Goal: Task Accomplishment & Management: Use online tool/utility

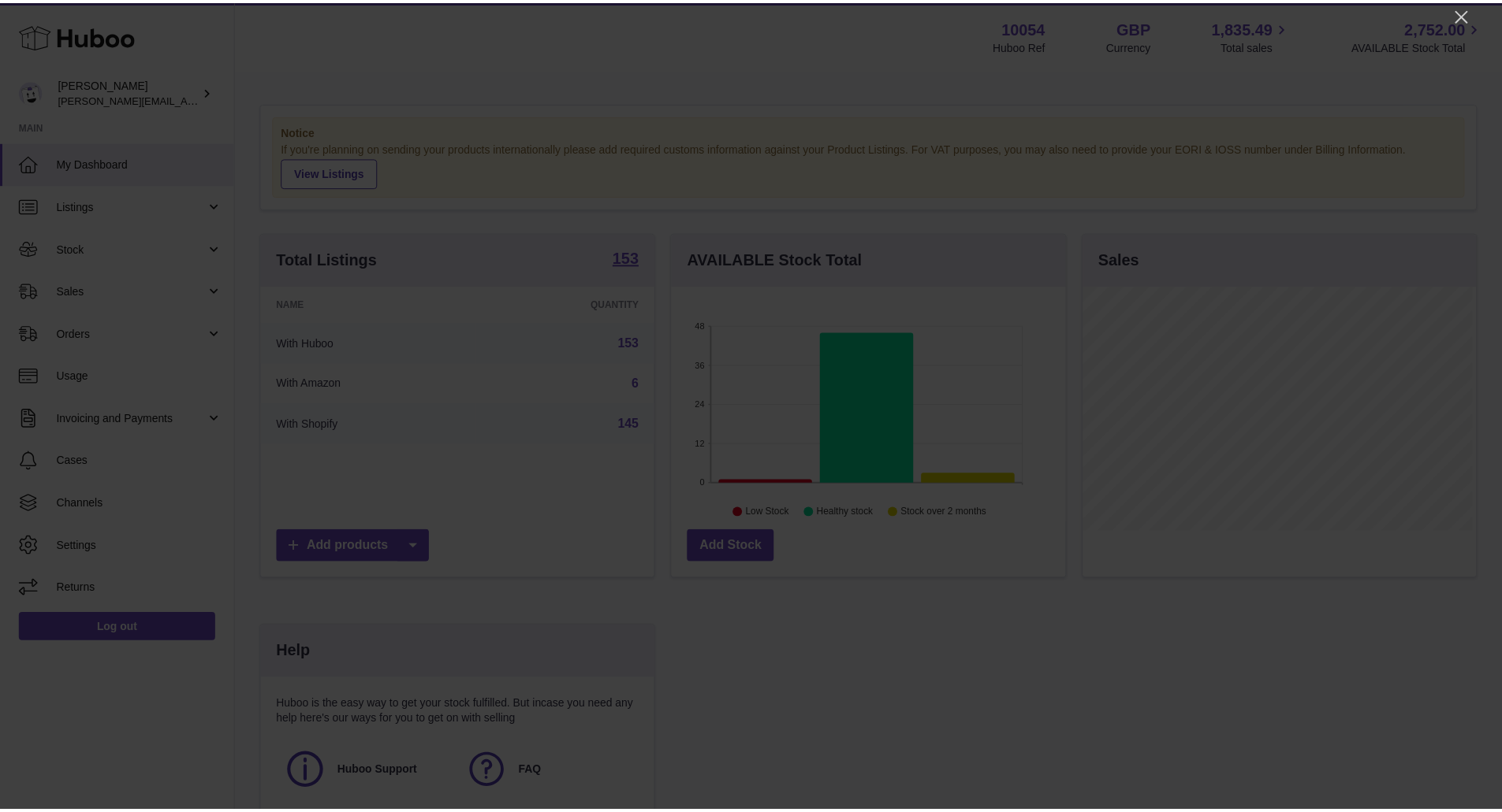
scroll to position [246, 397]
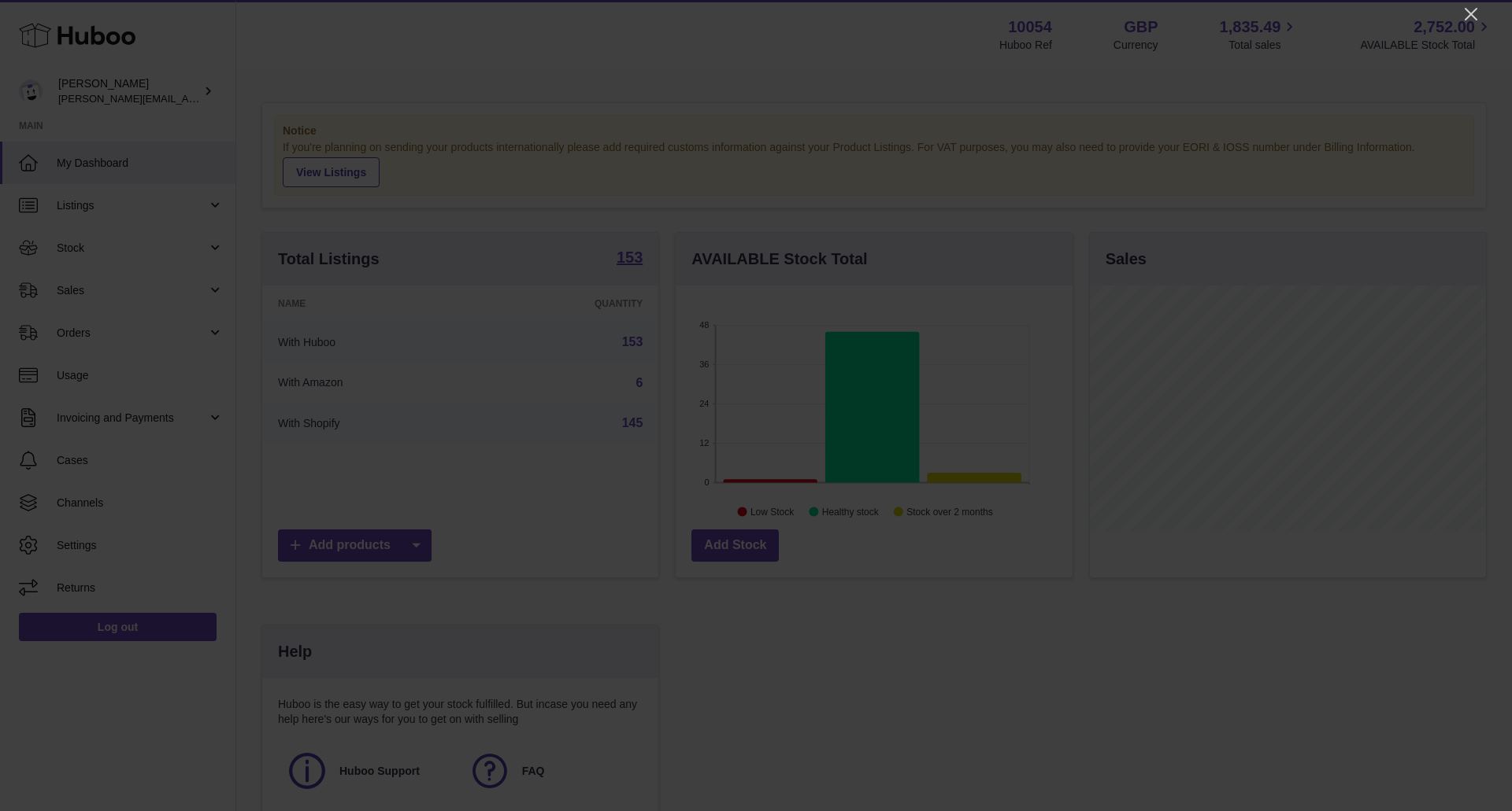
click at [1473, 4] on div at bounding box center [756, 406] width 1512 height 811
click at [1475, 14] on icon "Close" at bounding box center [1471, 14] width 19 height 19
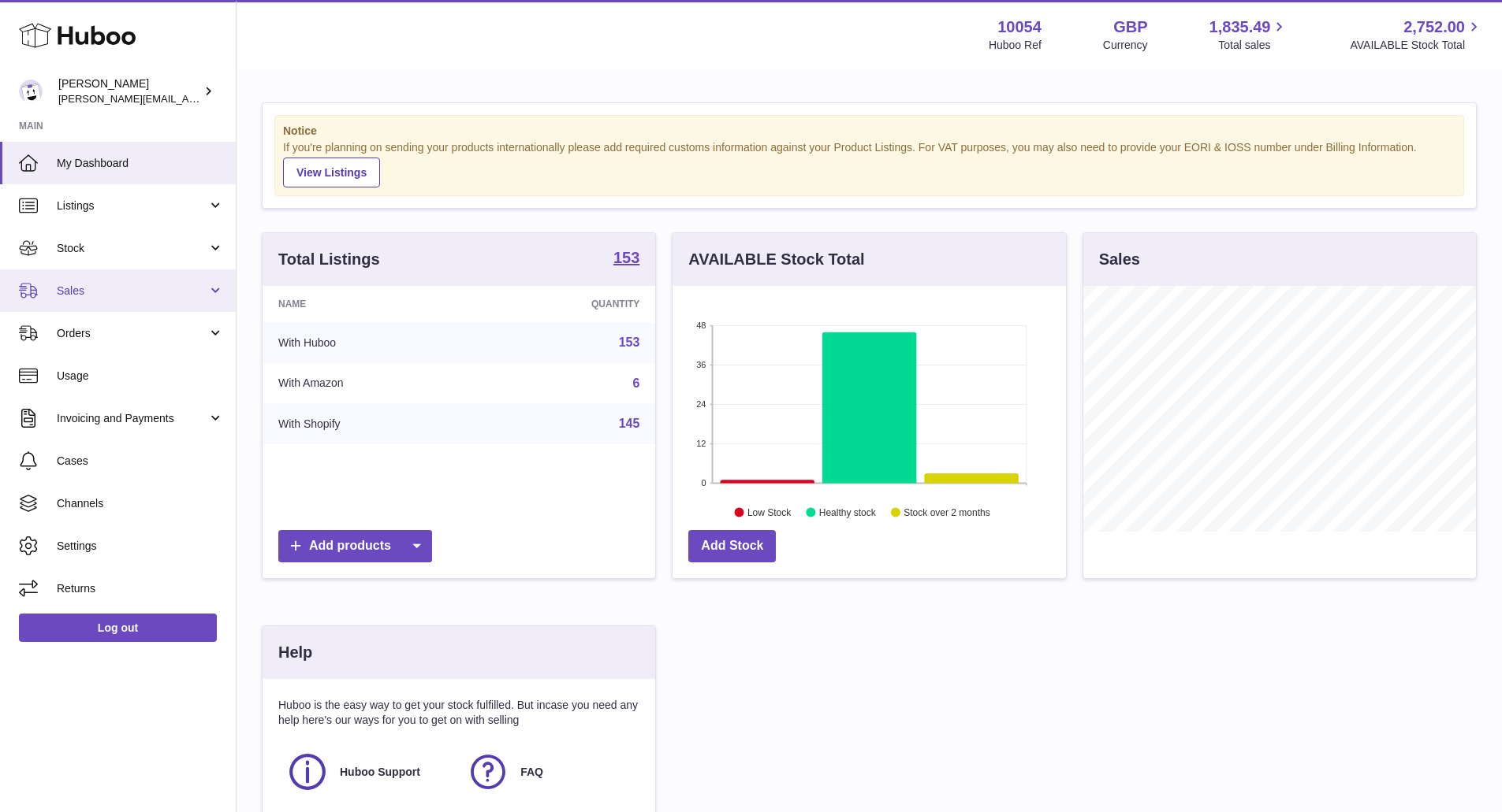
click at [178, 288] on span "Sales" at bounding box center [132, 290] width 150 height 15
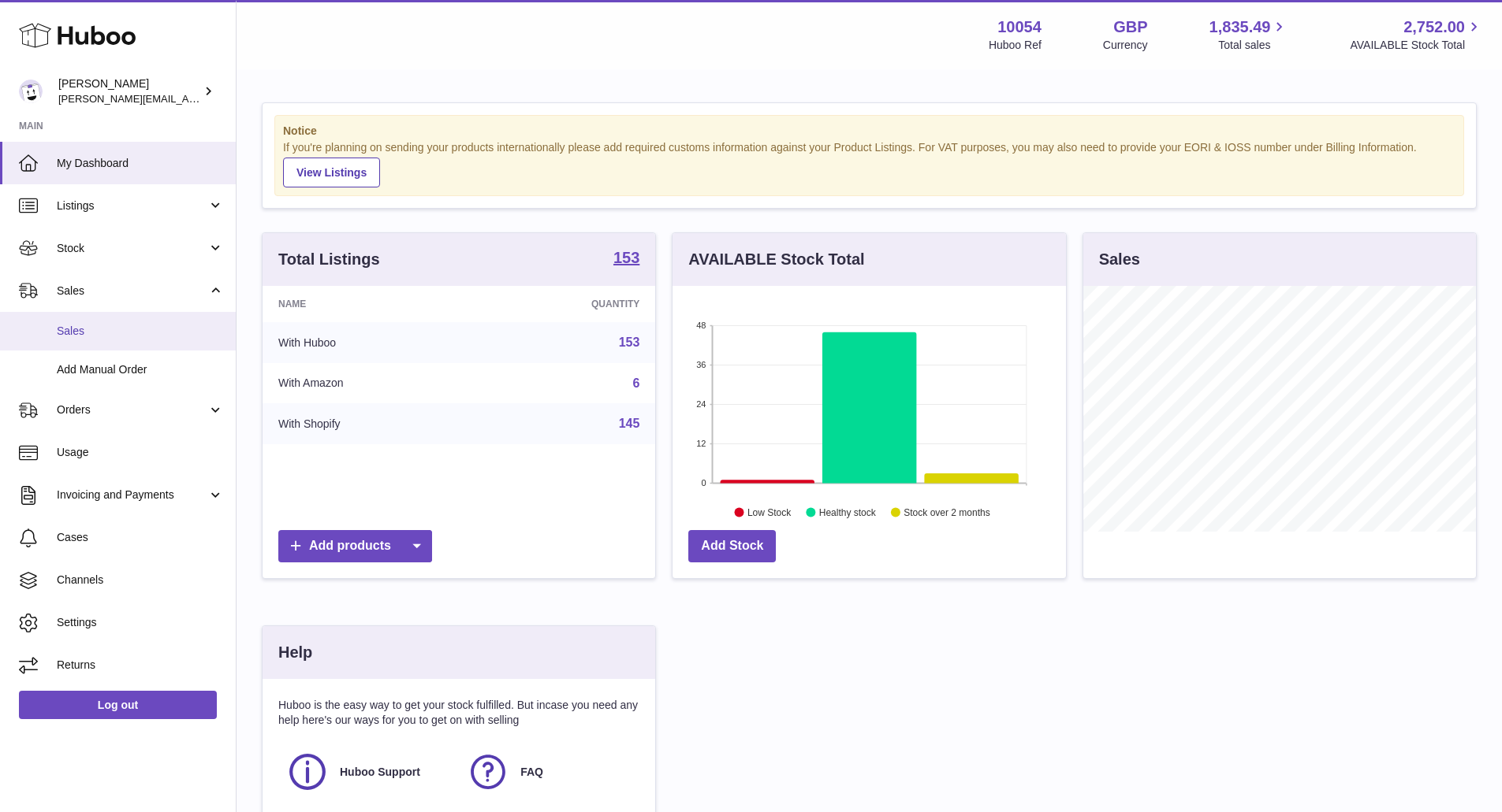
click at [178, 331] on span "Sales" at bounding box center [140, 331] width 167 height 15
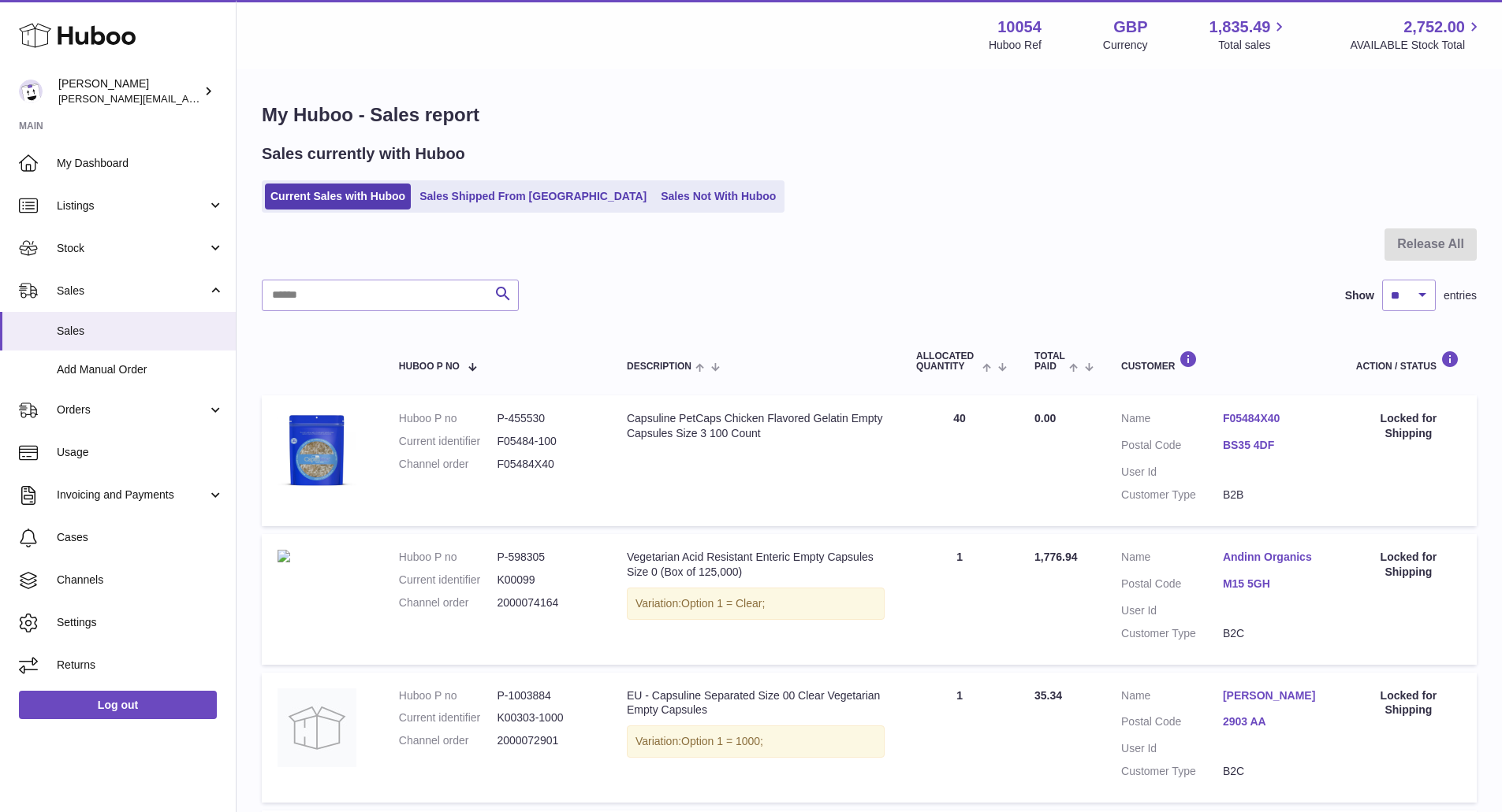
click at [655, 191] on link "Sales Not With Huboo" at bounding box center [717, 196] width 126 height 26
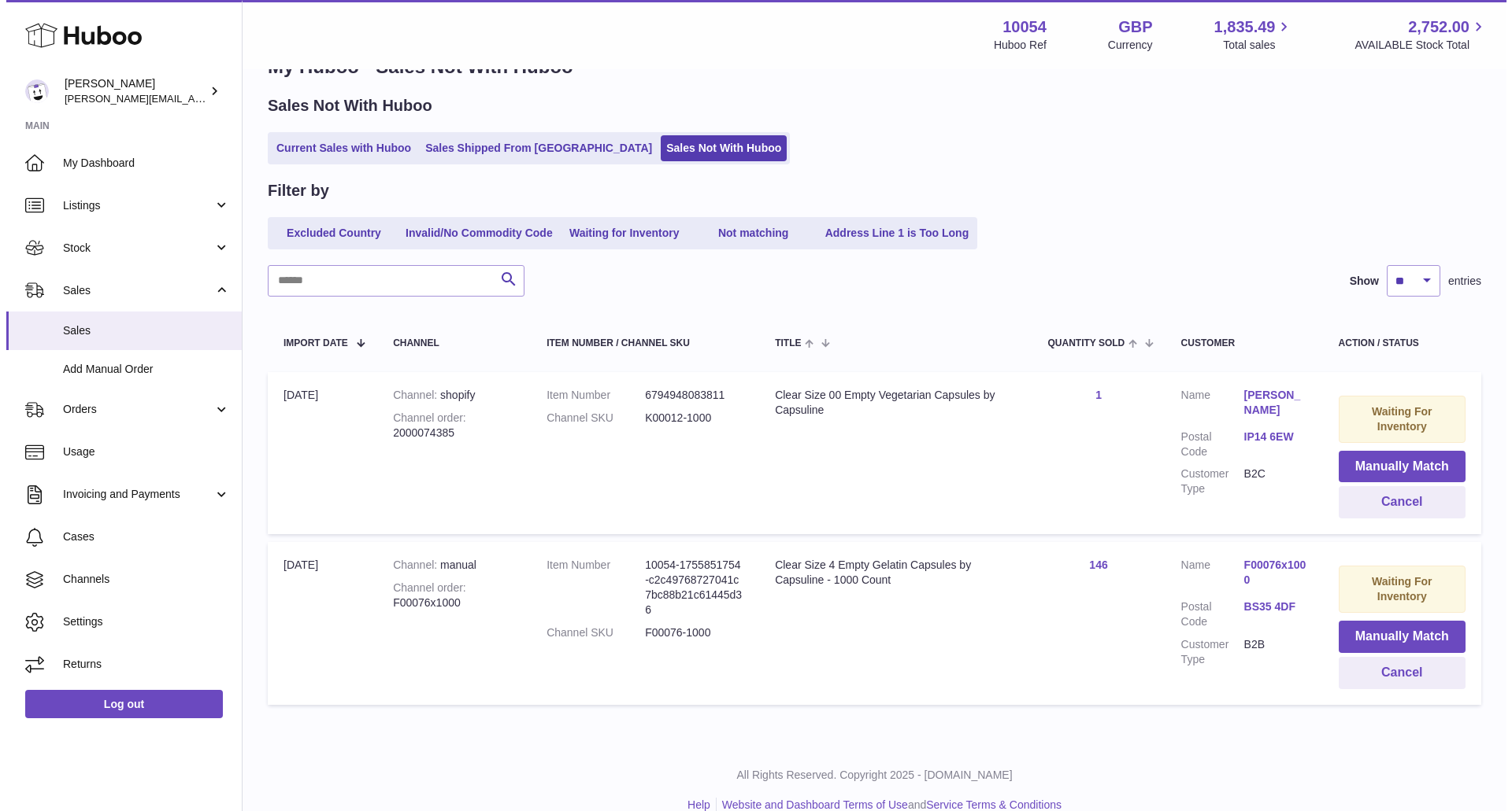
scroll to position [74, 0]
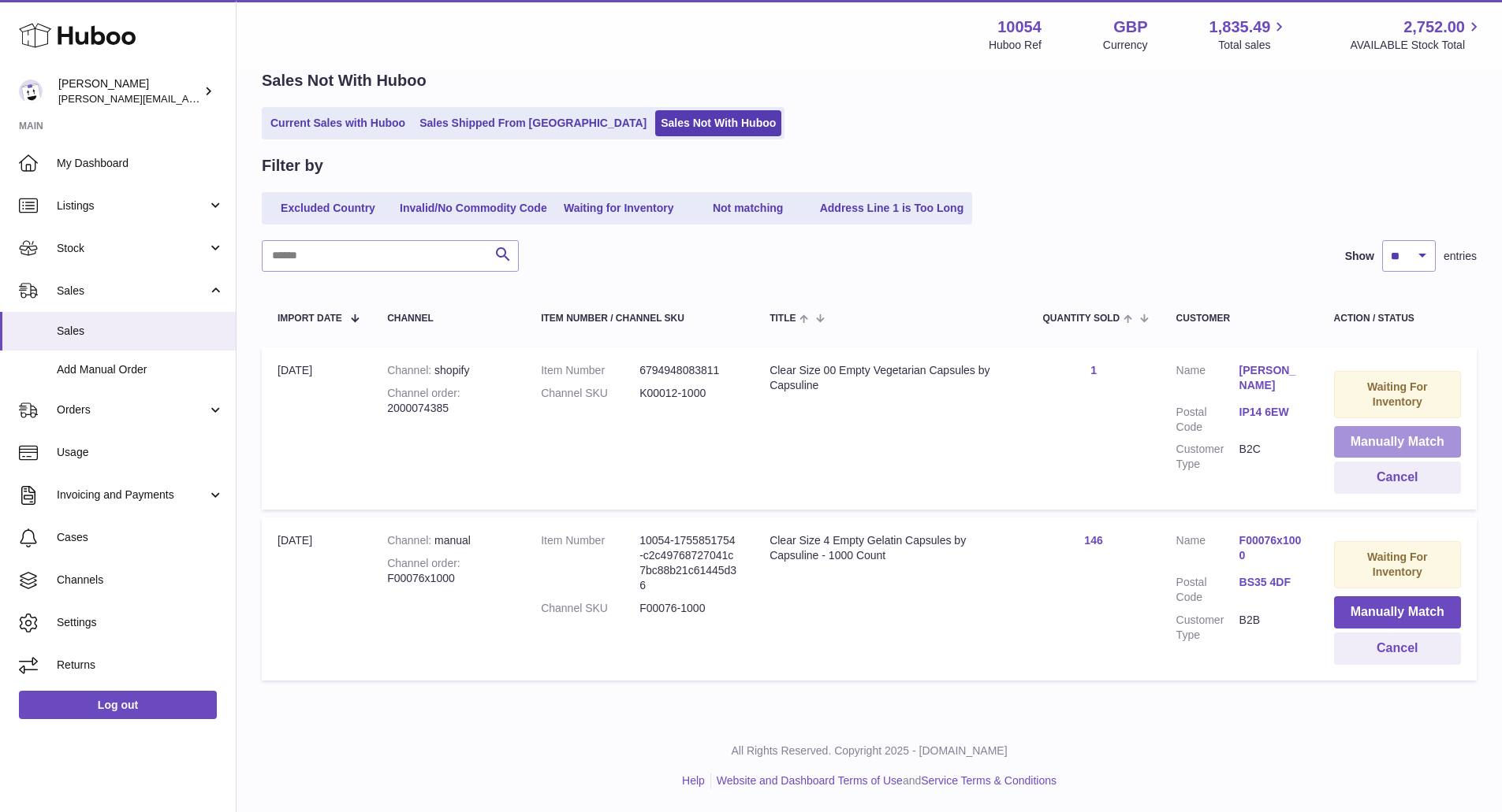
click at [1387, 436] on button "Manually Match" at bounding box center [1397, 442] width 127 height 32
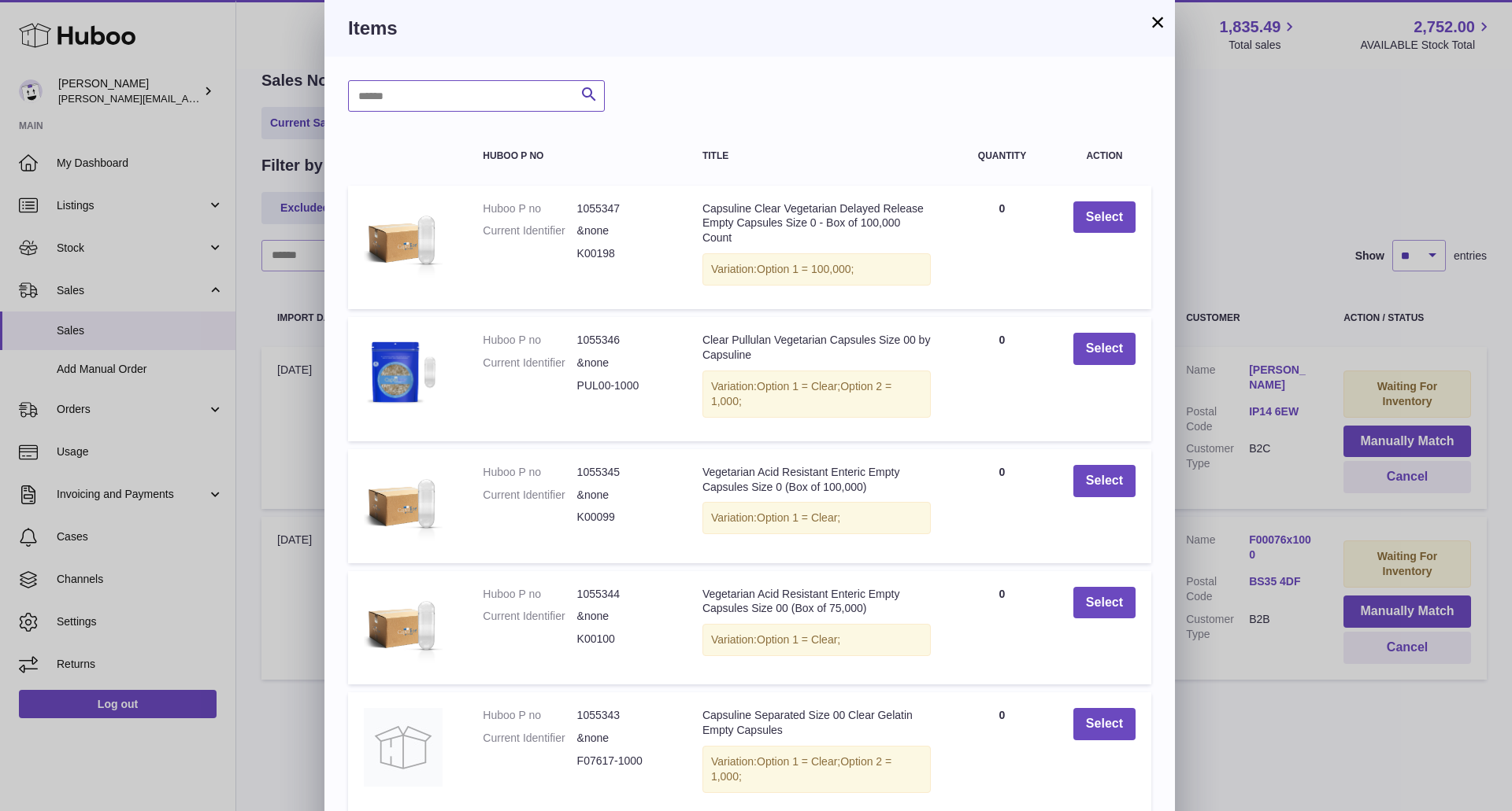
click at [519, 111] on input "text" at bounding box center [476, 96] width 257 height 32
type input "******"
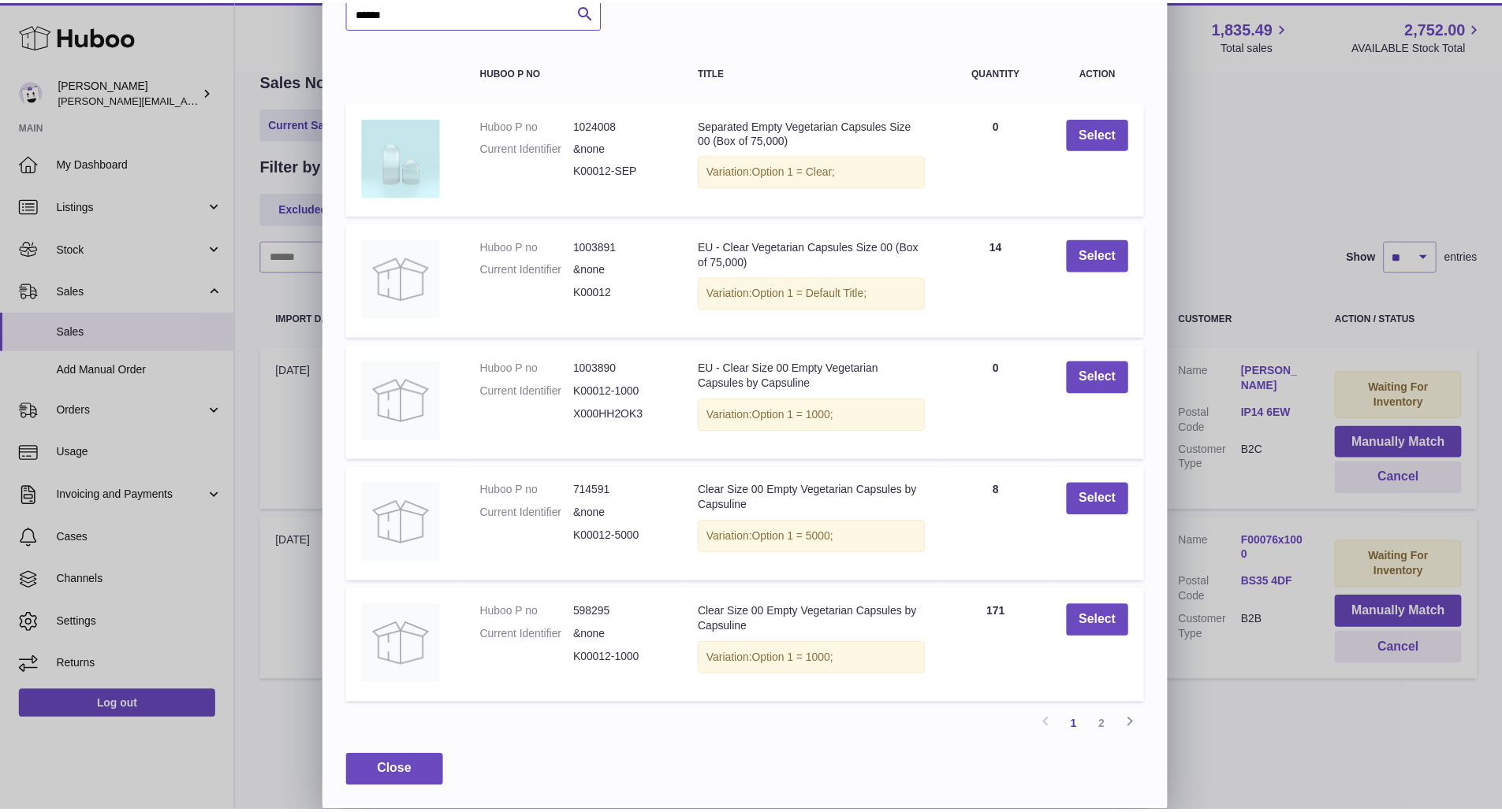
scroll to position [85, 0]
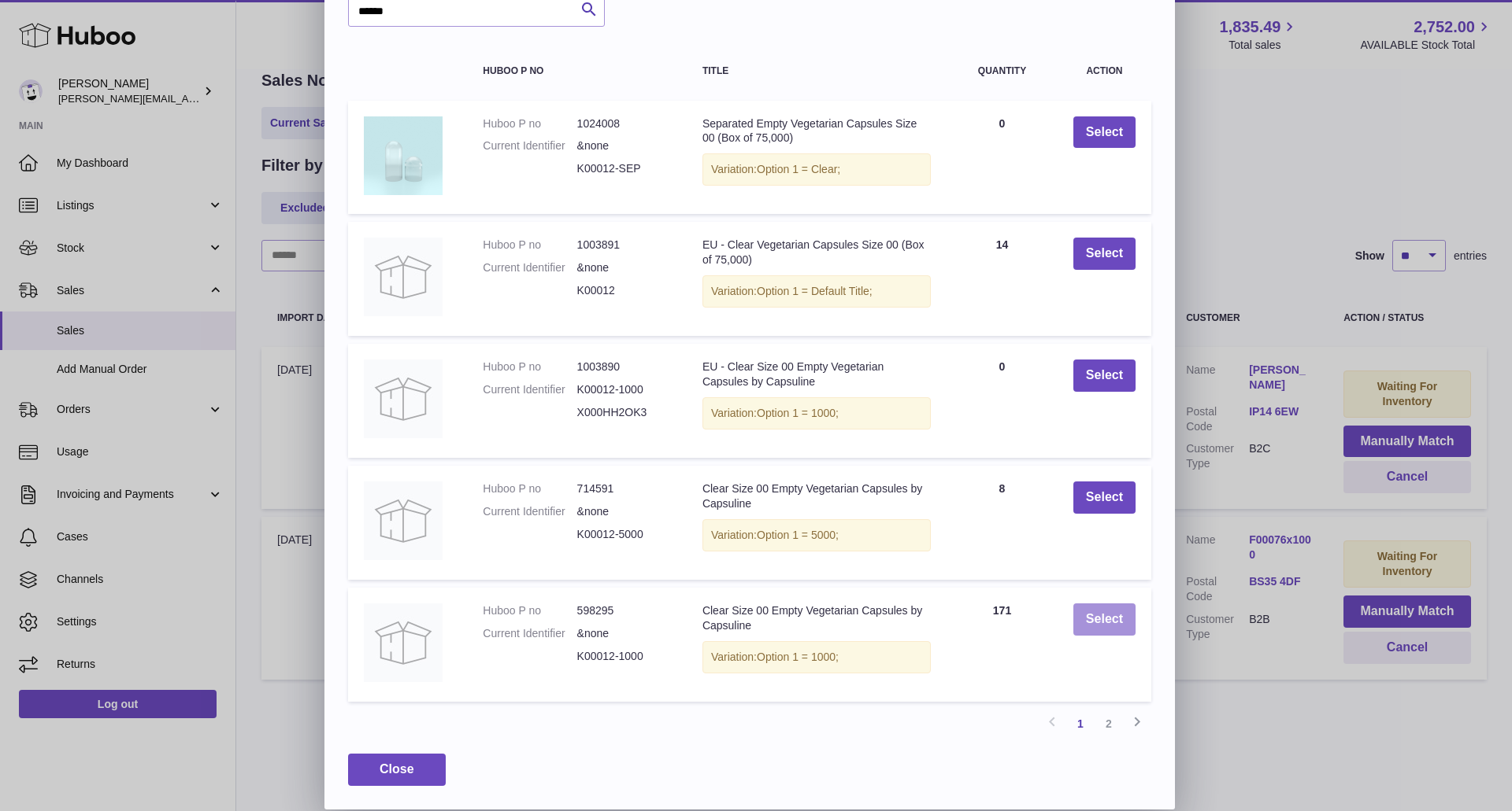
click at [1109, 612] on button "Select" at bounding box center [1104, 620] width 62 height 32
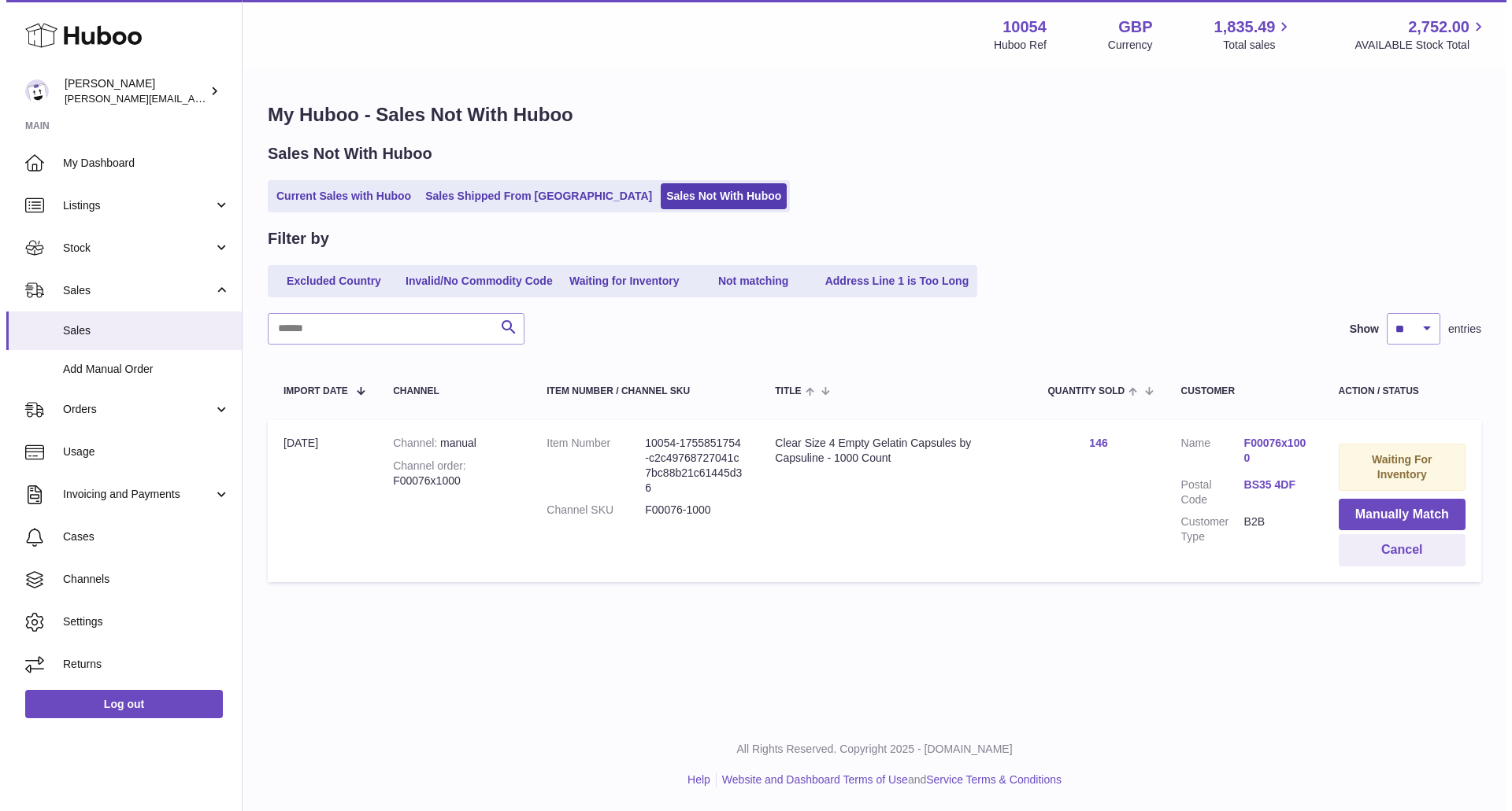
scroll to position [0, 0]
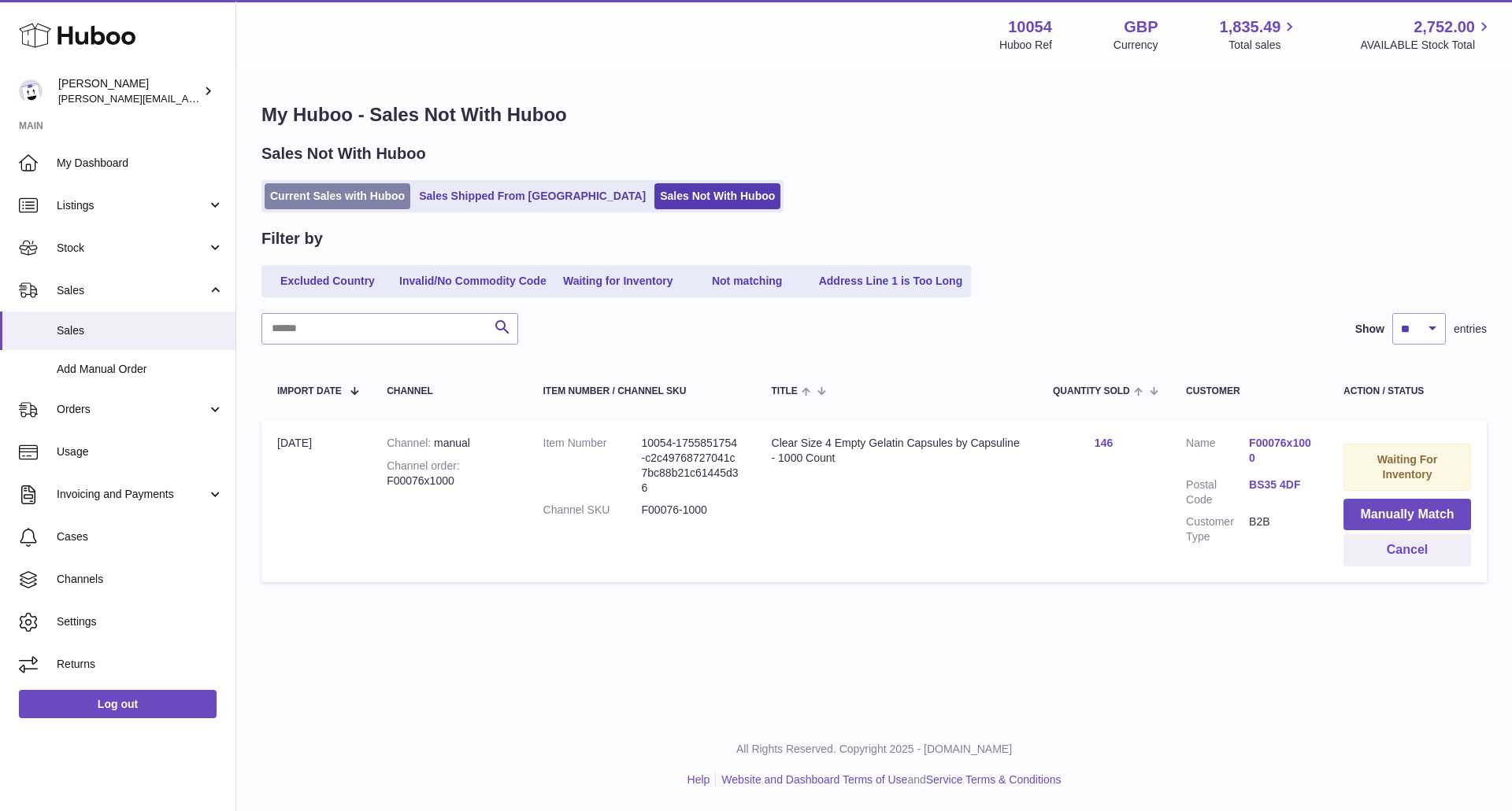
click at [328, 203] on link "Current Sales with Huboo" at bounding box center [338, 196] width 146 height 26
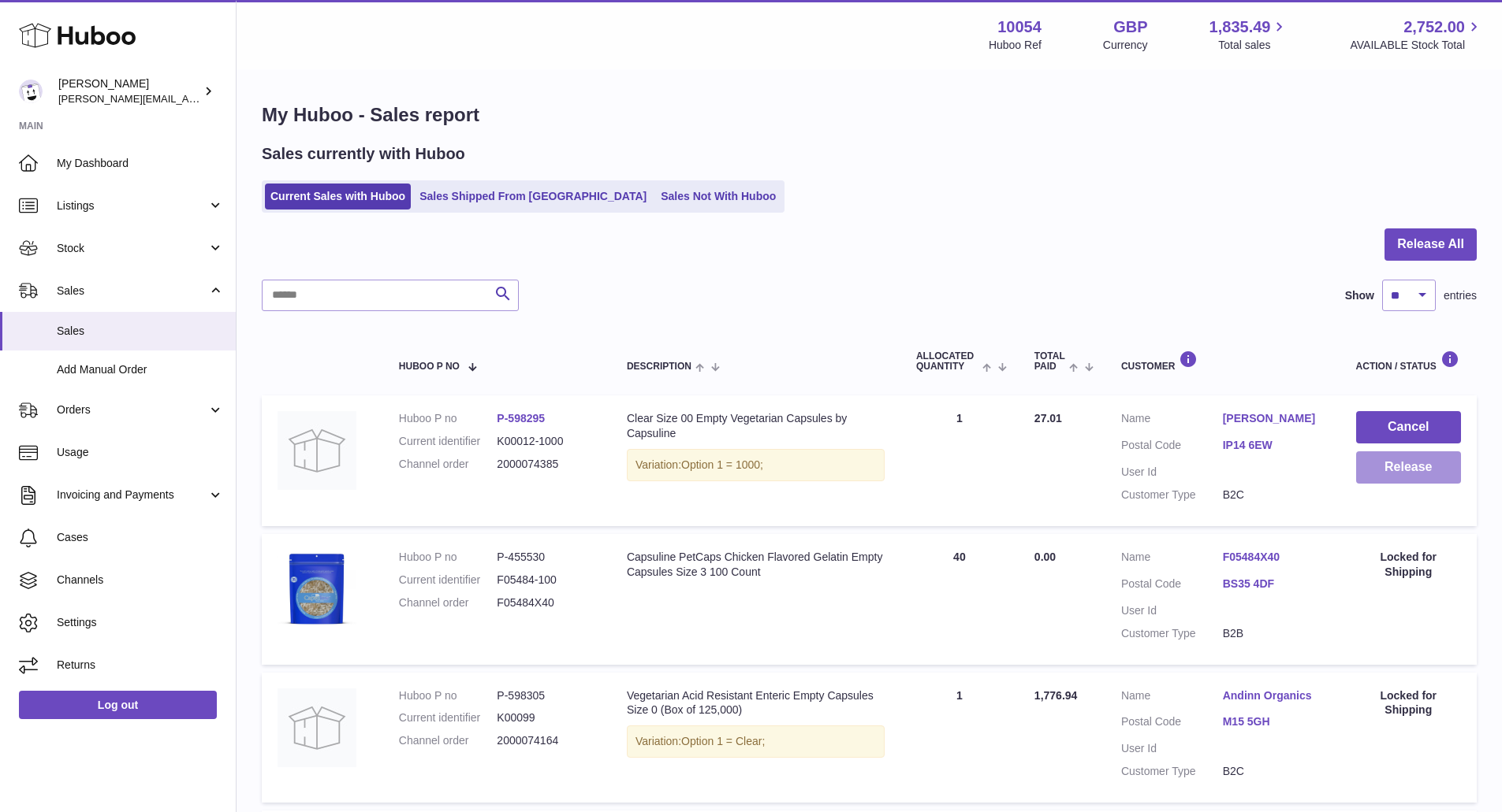
click at [1407, 475] on button "Release" at bounding box center [1408, 467] width 105 height 32
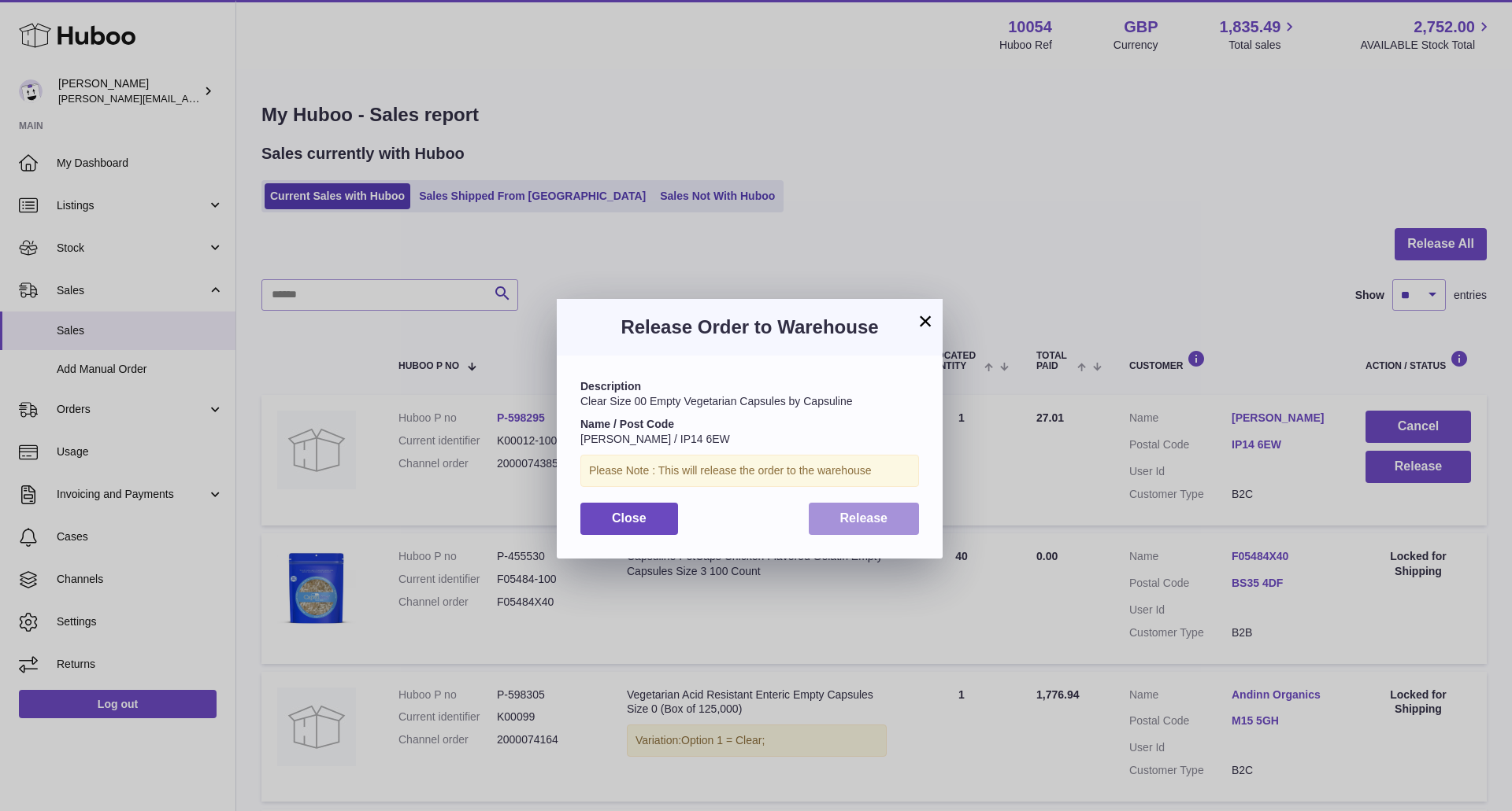
click at [880, 519] on span "Release" at bounding box center [864, 518] width 48 height 13
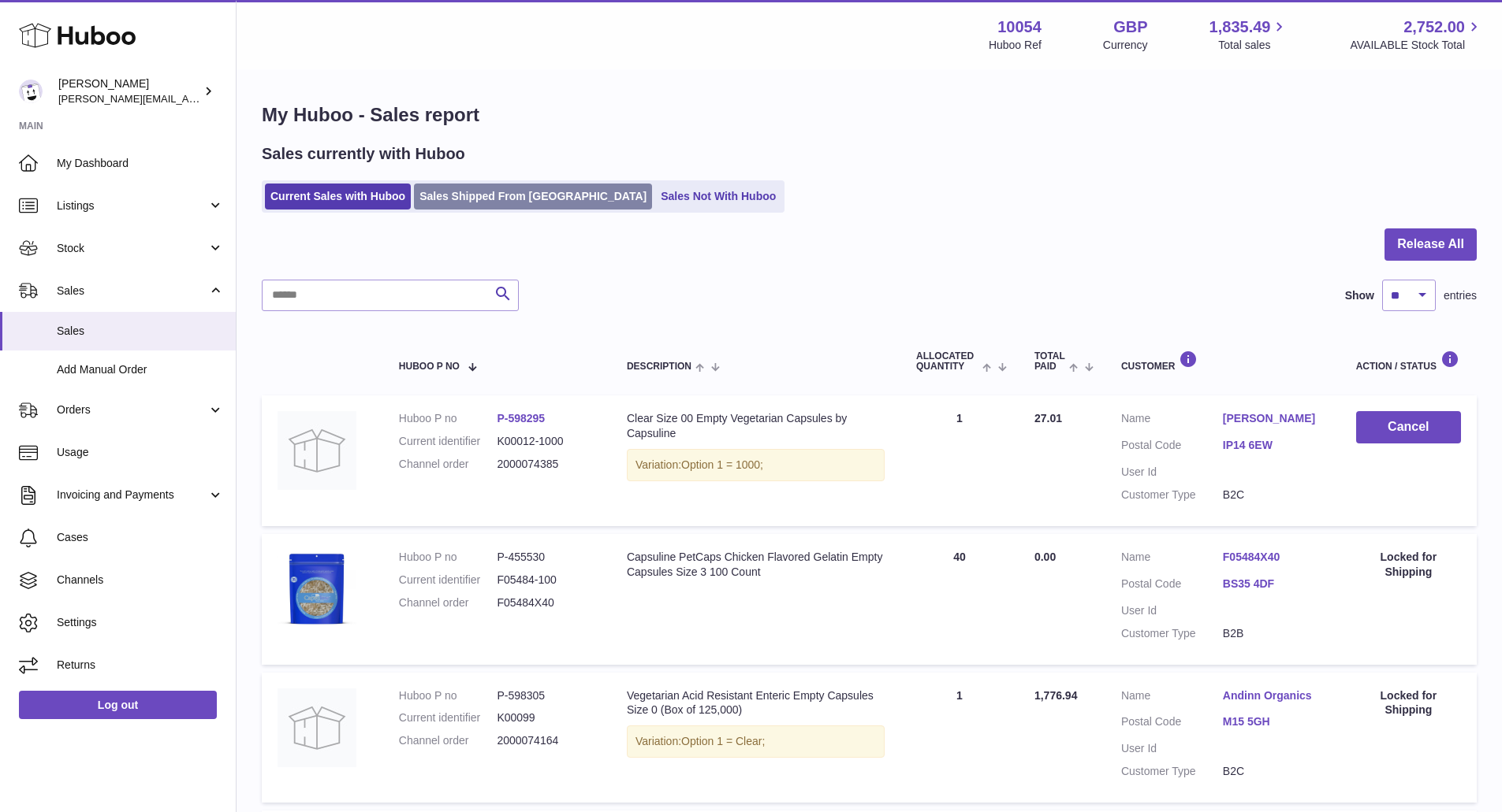
click at [531, 204] on link "Sales Shipped From [GEOGRAPHIC_DATA]" at bounding box center [533, 196] width 238 height 26
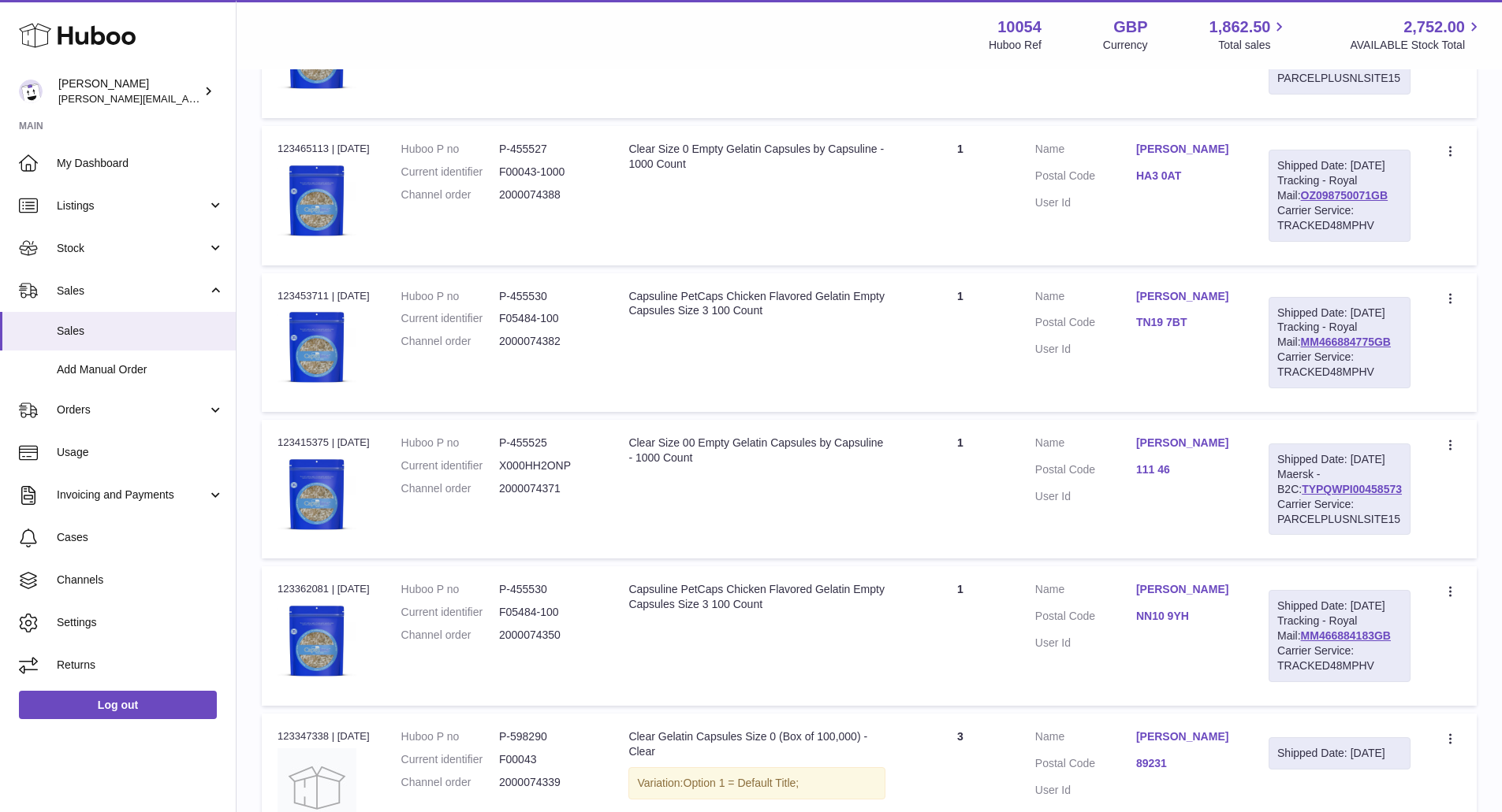
scroll to position [552, 0]
